Goal: Use online tool/utility: Use online tool/utility

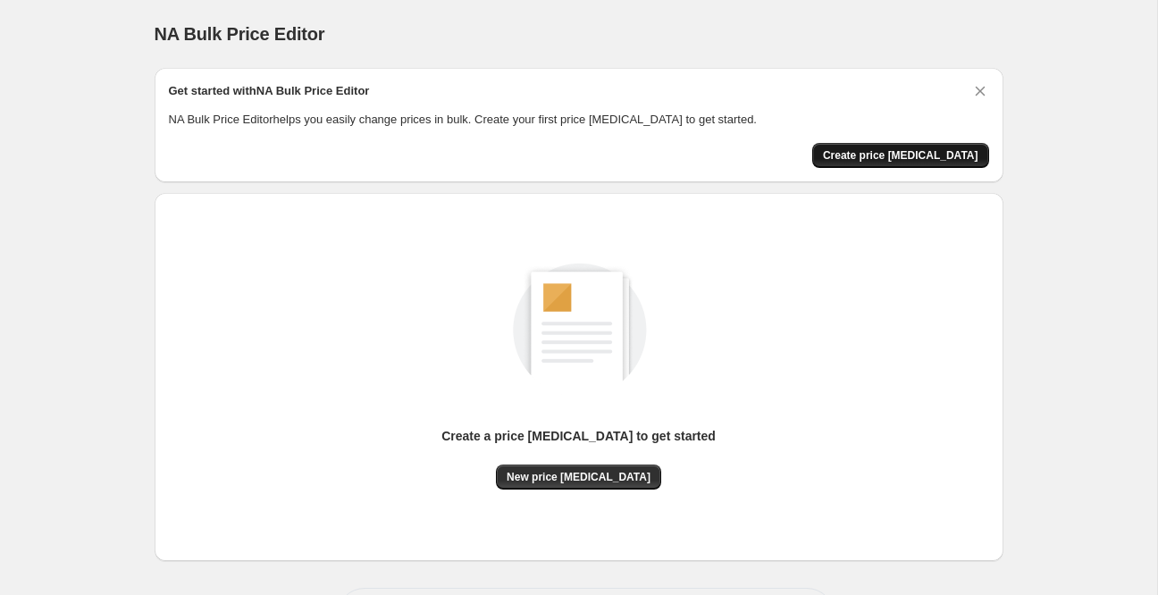
click at [874, 147] on button "Create price [MEDICAL_DATA]" at bounding box center [900, 155] width 177 height 25
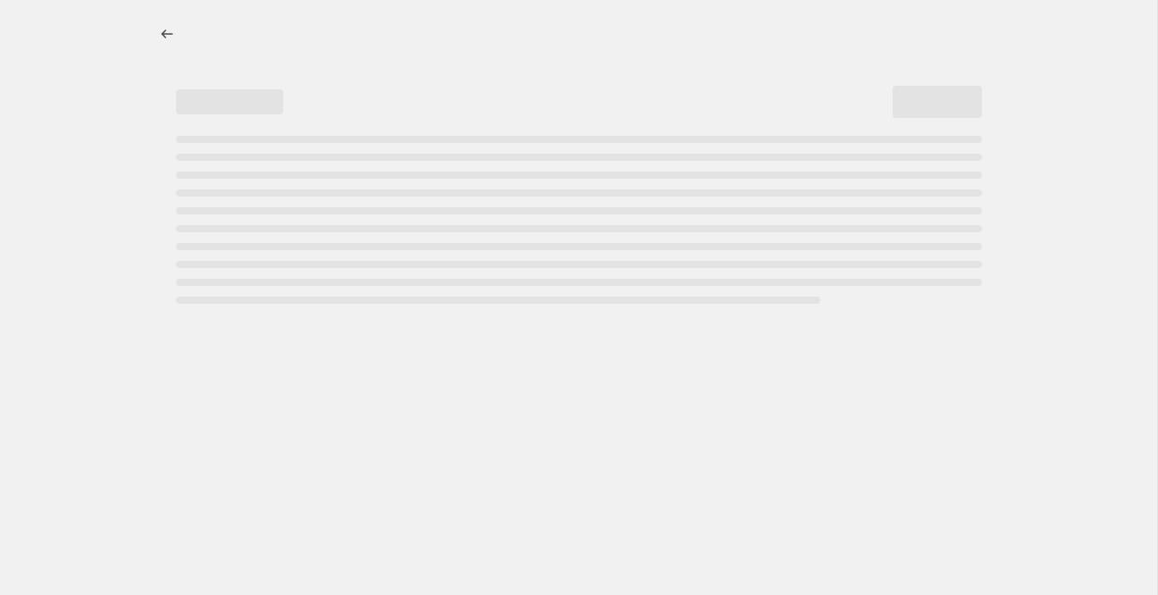
select select "percentage"
